Goal: Obtain resource: Download file/media

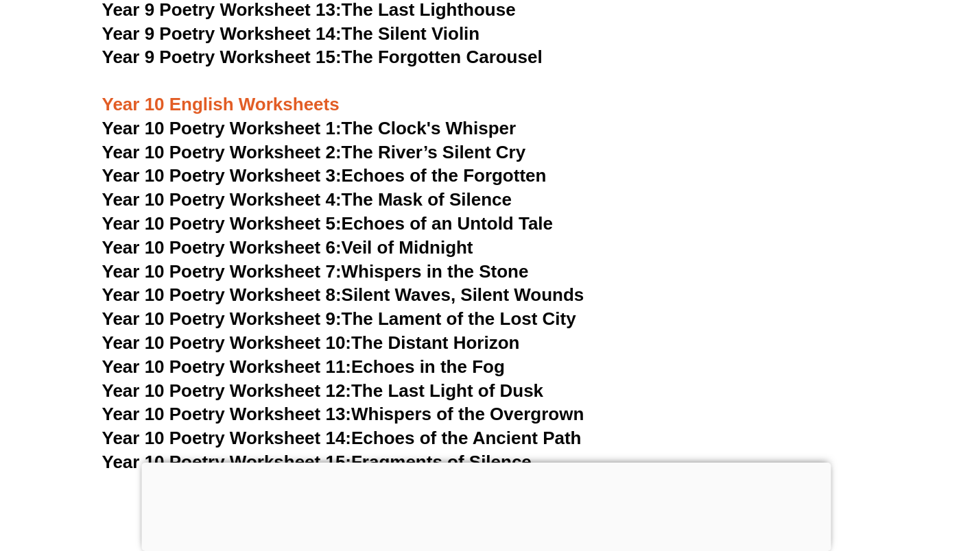
scroll to position [9852, 0]
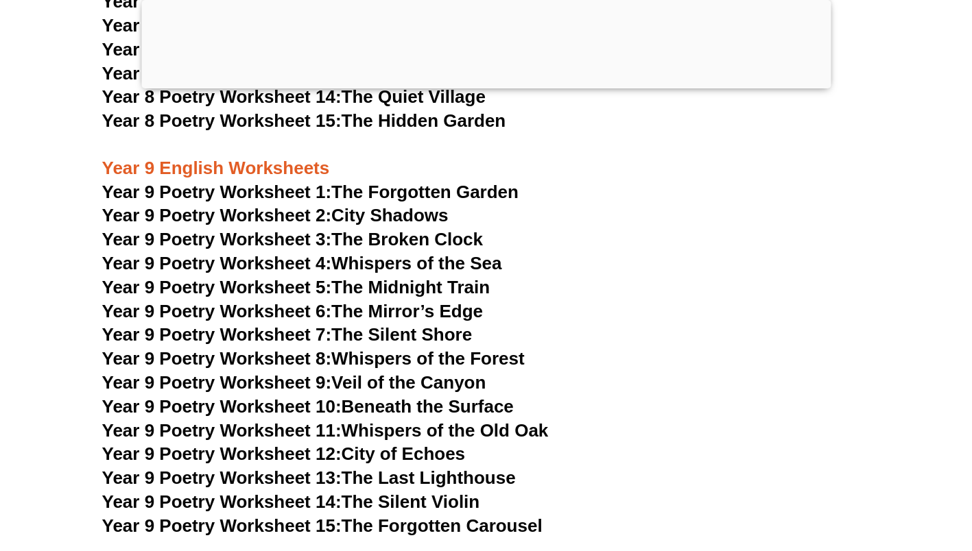
scroll to position [9048, 0]
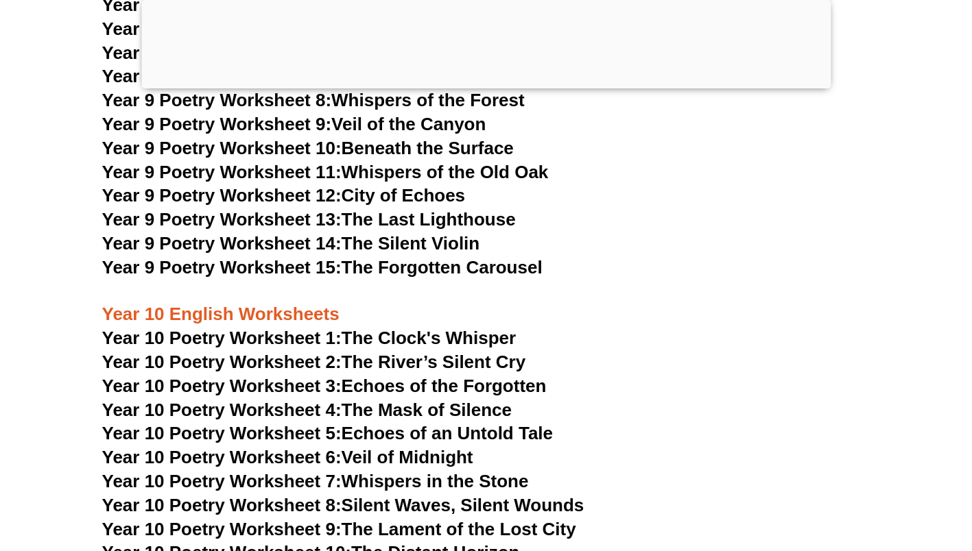
scroll to position [9350, 0]
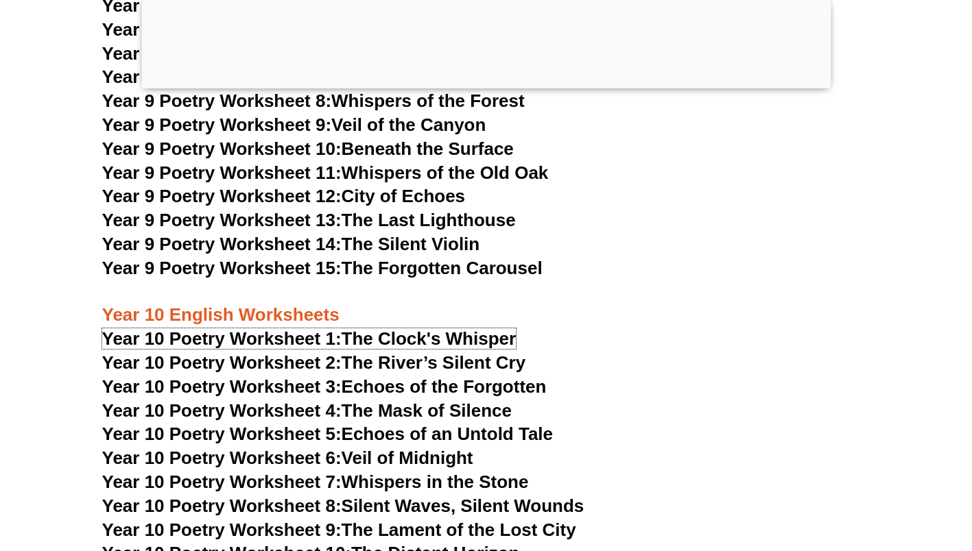
click at [348, 328] on link "Year 10 Poetry Worksheet 1: The Clock's Whisper" at bounding box center [309, 338] width 414 height 21
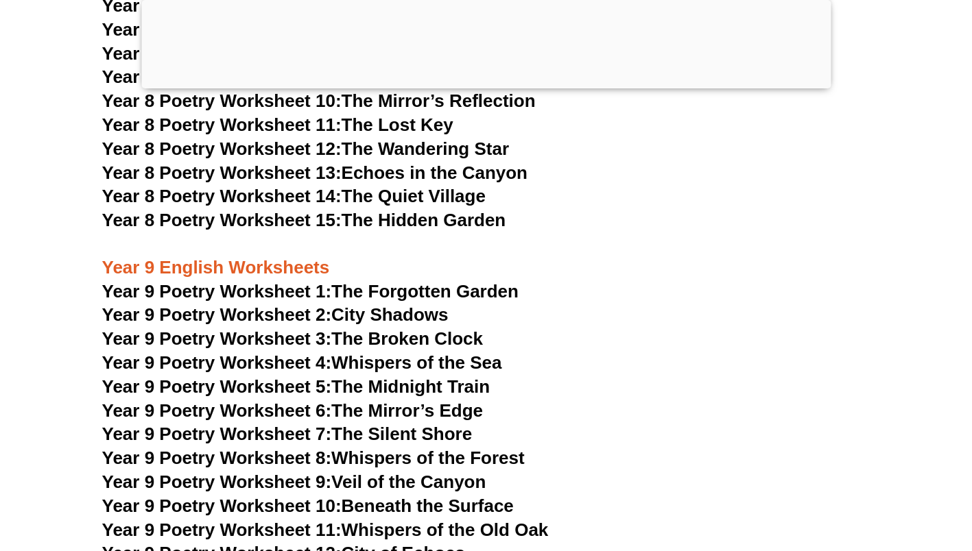
scroll to position [8992, 0]
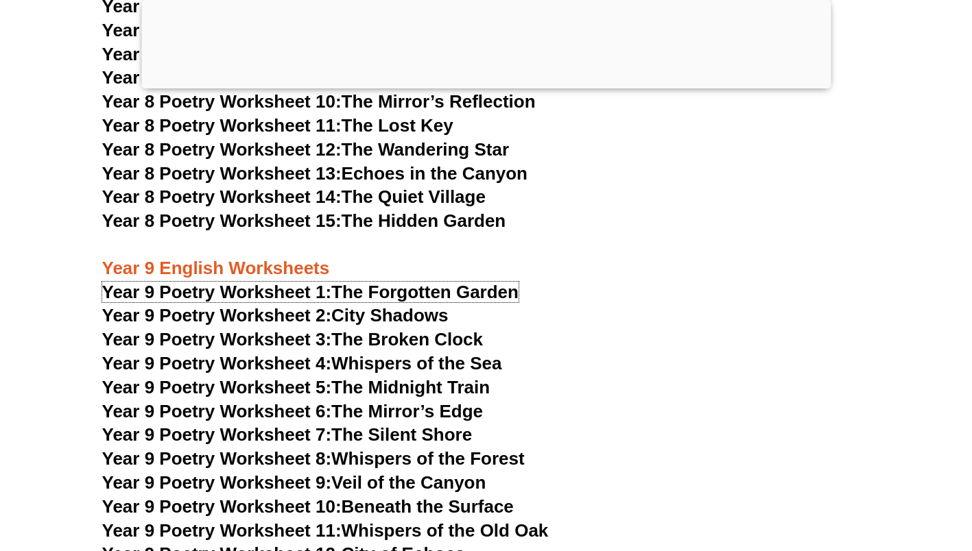
click at [374, 282] on link "Year 9 Poetry Worksheet 1: The Forgotten Garden" at bounding box center [310, 292] width 416 height 21
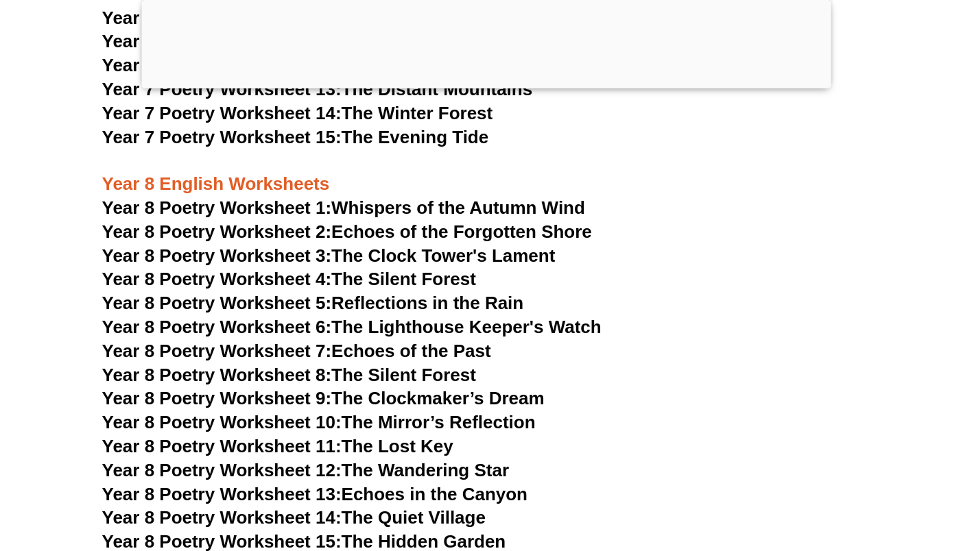
scroll to position [8670, 0]
click at [349, 269] on link "Year 8 Poetry Worksheet 4: The Silent Forest" at bounding box center [289, 279] width 374 height 21
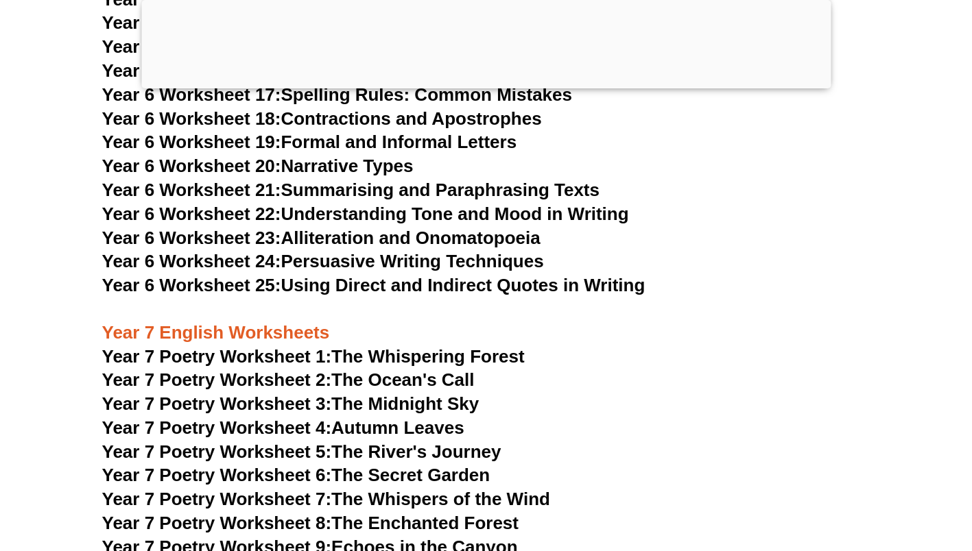
scroll to position [8225, 0]
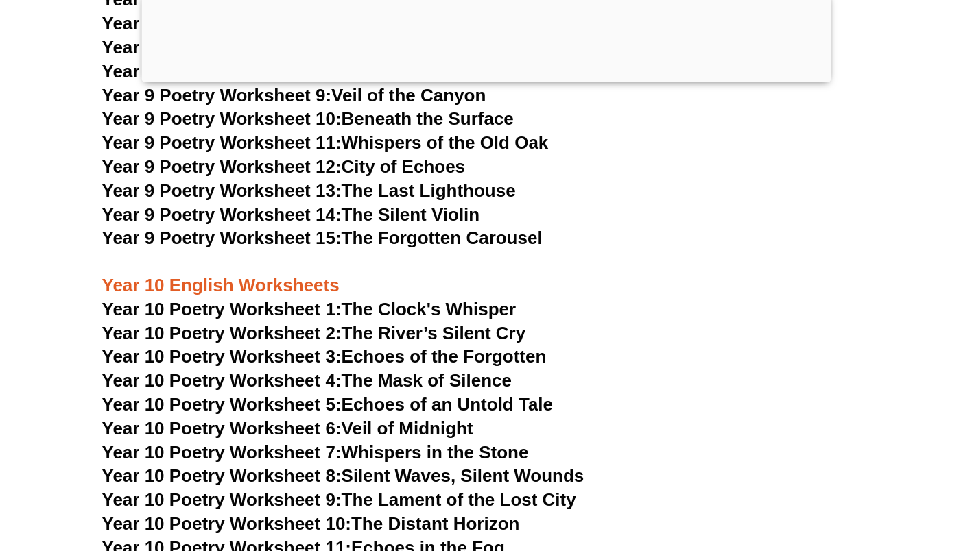
scroll to position [9550, 0]
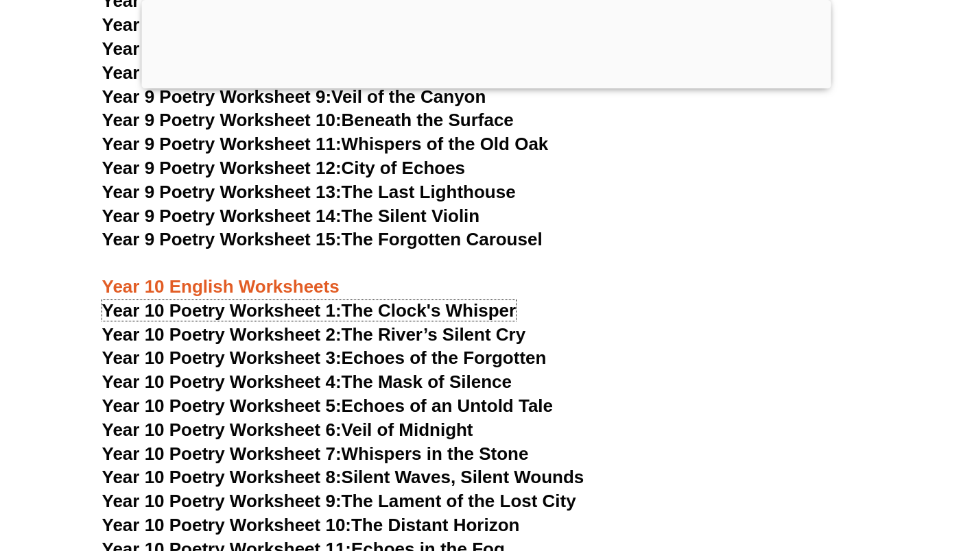
click at [418, 300] on link "Year 10 Poetry Worksheet 1: The Clock's Whisper" at bounding box center [309, 310] width 414 height 21
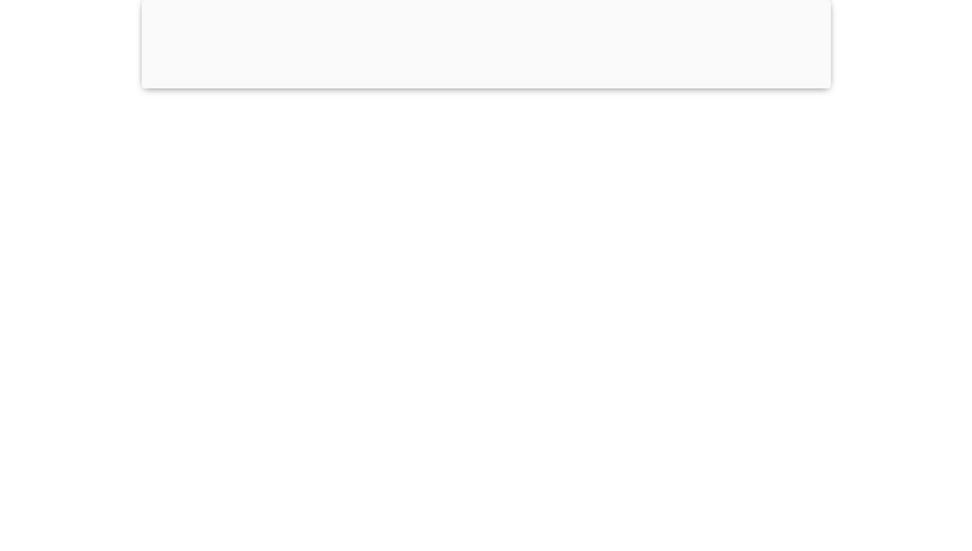
scroll to position [9567, 0]
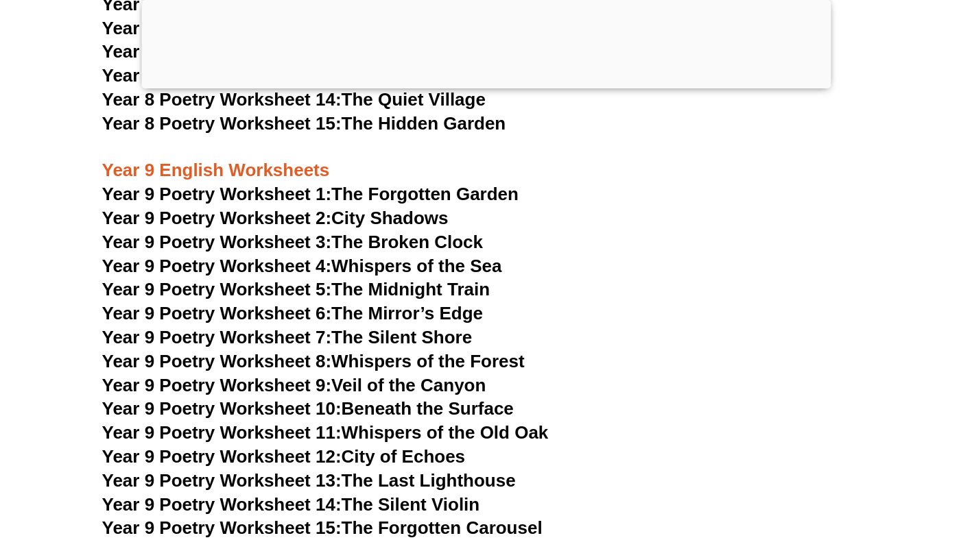
scroll to position [9259, 0]
